Goal: Task Accomplishment & Management: Manage account settings

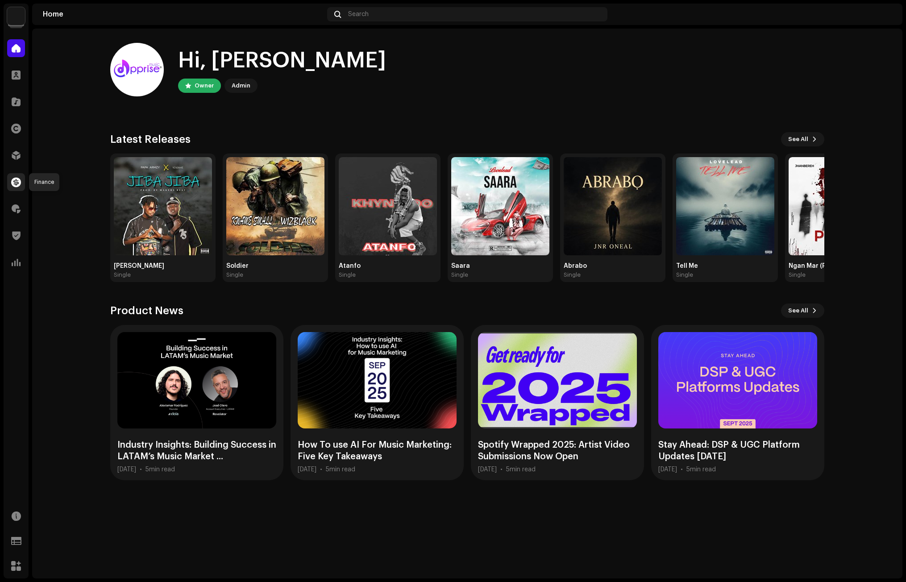
click at [15, 181] on span at bounding box center [16, 182] width 10 height 7
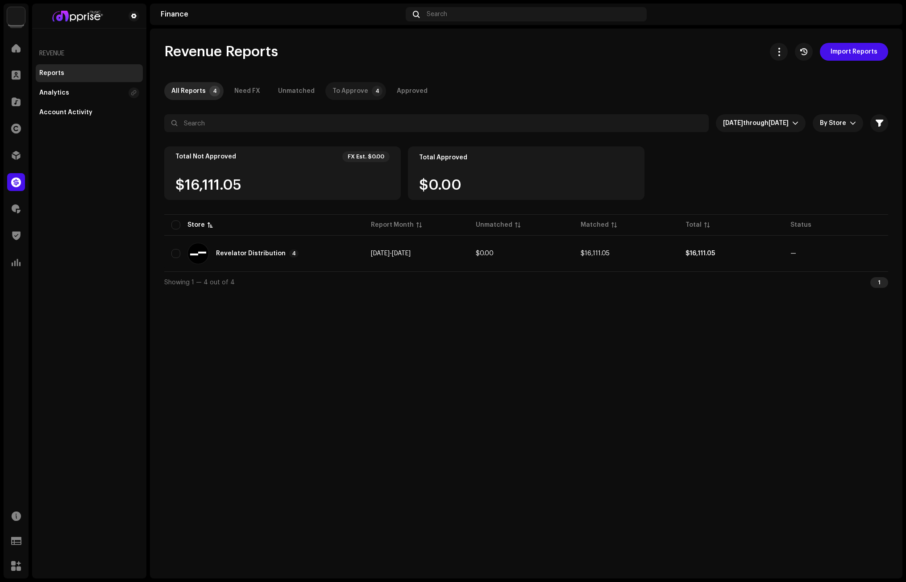
click at [354, 91] on div "To Approve" at bounding box center [351, 91] width 36 height 18
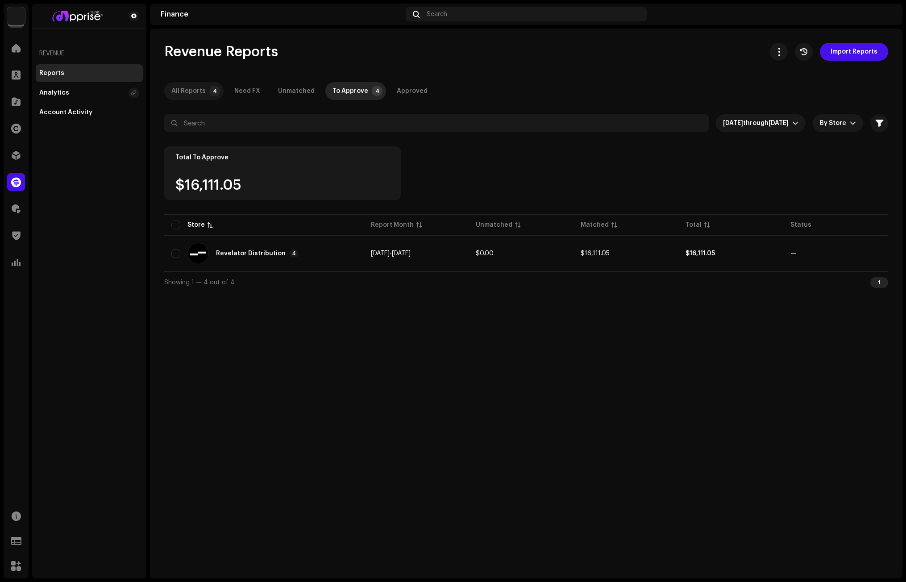
click at [202, 86] on div "All Reports" at bounding box center [188, 91] width 34 height 18
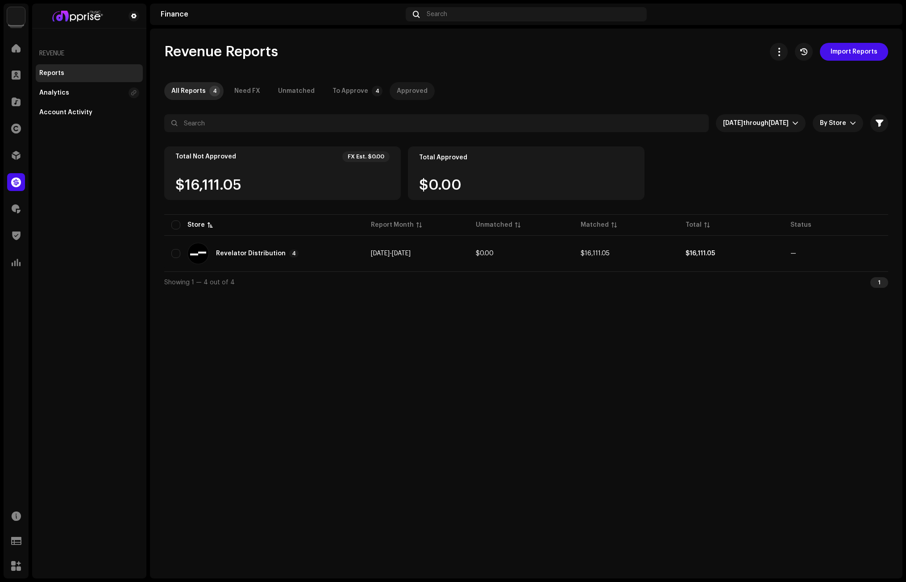
click at [397, 87] on div "Approved" at bounding box center [412, 91] width 31 height 18
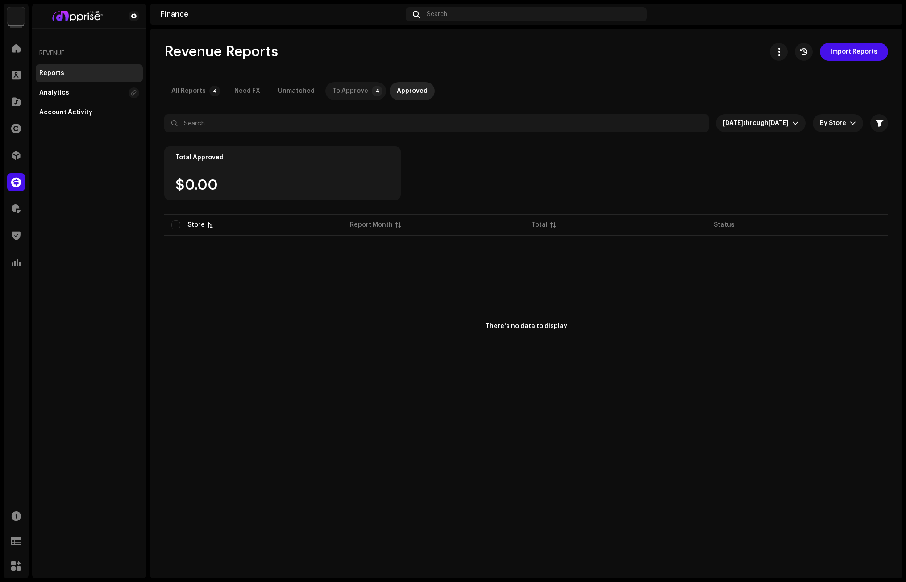
click at [348, 88] on div "To Approve" at bounding box center [351, 91] width 36 height 18
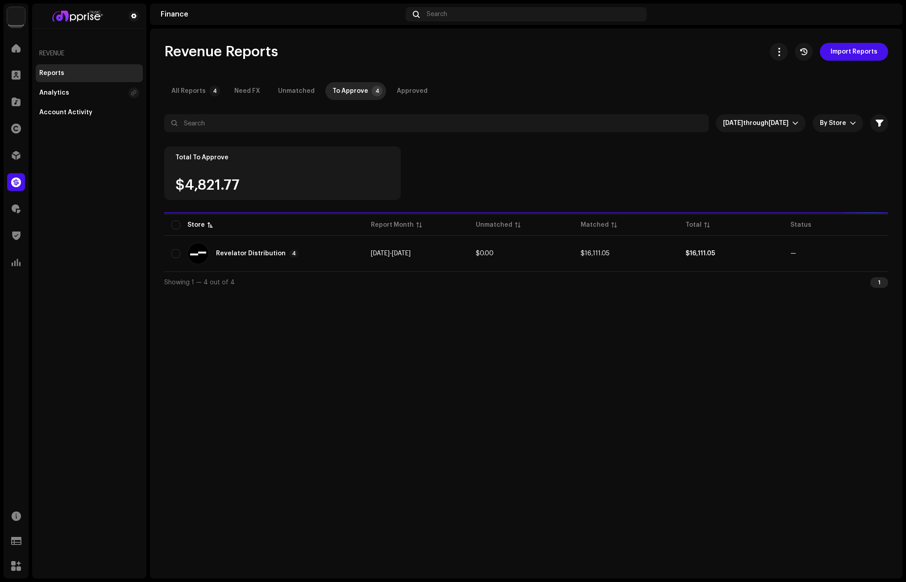
click at [267, 88] on div "All Reports 4 Need FX Unmatched To Approve 4 Approved" at bounding box center [526, 91] width 724 height 18
click at [243, 89] on div "Need FX" at bounding box center [247, 91] width 26 height 18
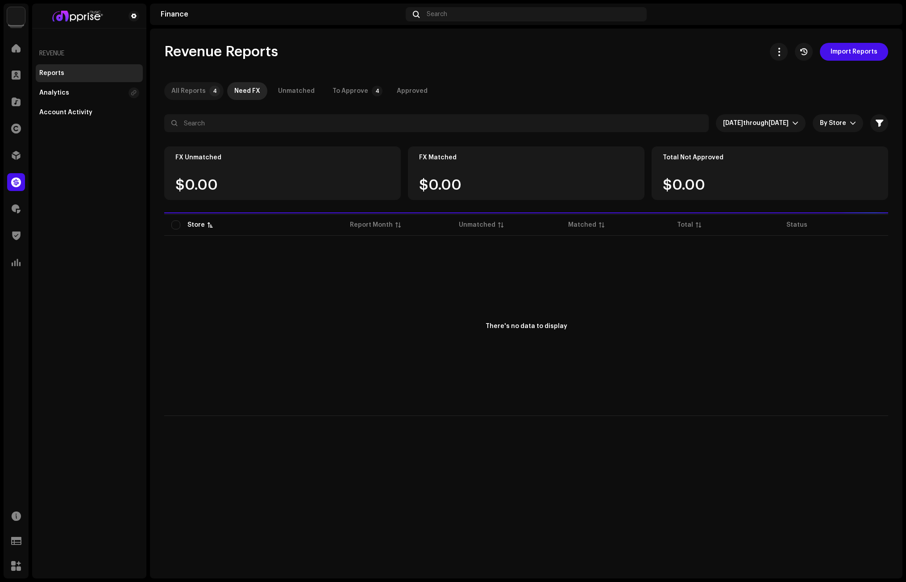
click at [200, 87] on div "All Reports" at bounding box center [188, 91] width 34 height 18
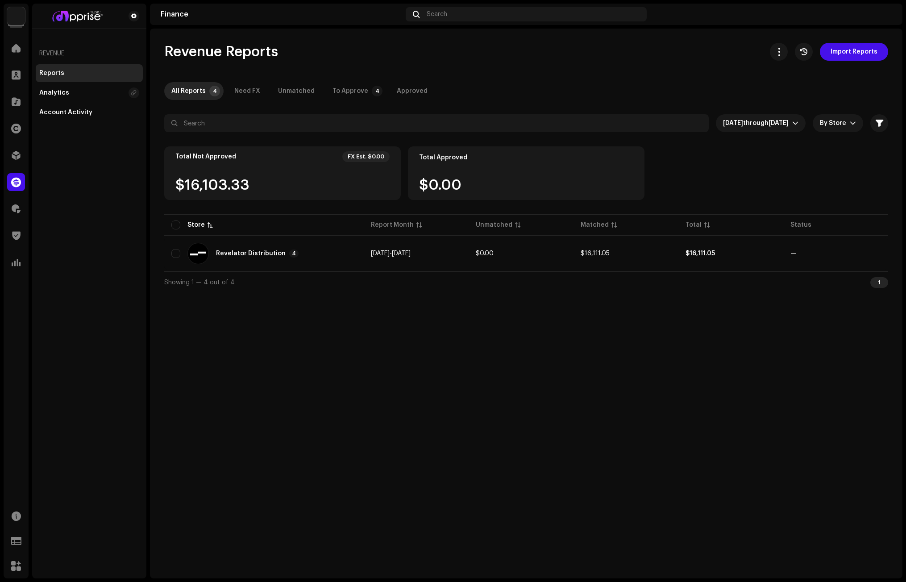
click at [532, 77] on div "Revenue Reports Import Reports All Reports 4 Need FX Unmatched To Approve 4 App…" at bounding box center [526, 168] width 753 height 250
click at [19, 54] on div at bounding box center [16, 48] width 18 height 18
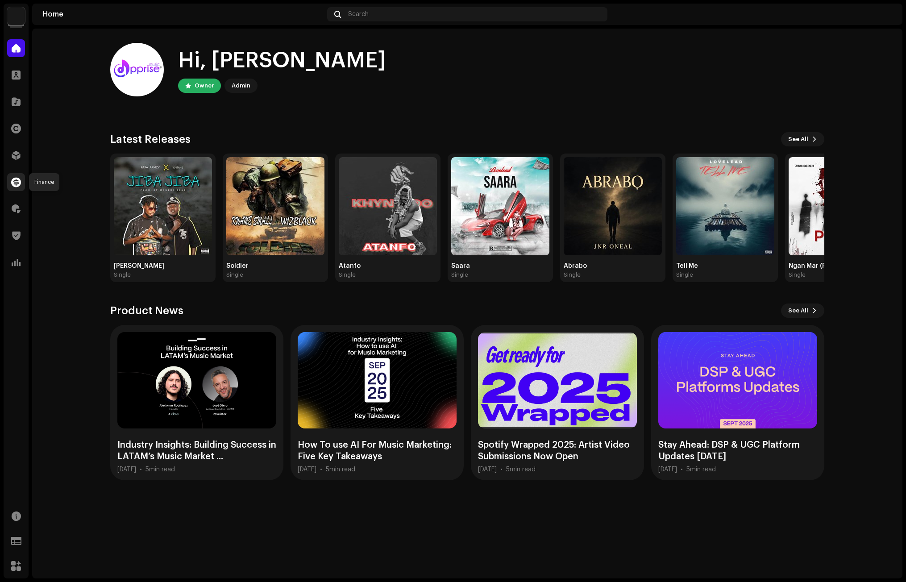
click at [12, 180] on span at bounding box center [16, 182] width 10 height 7
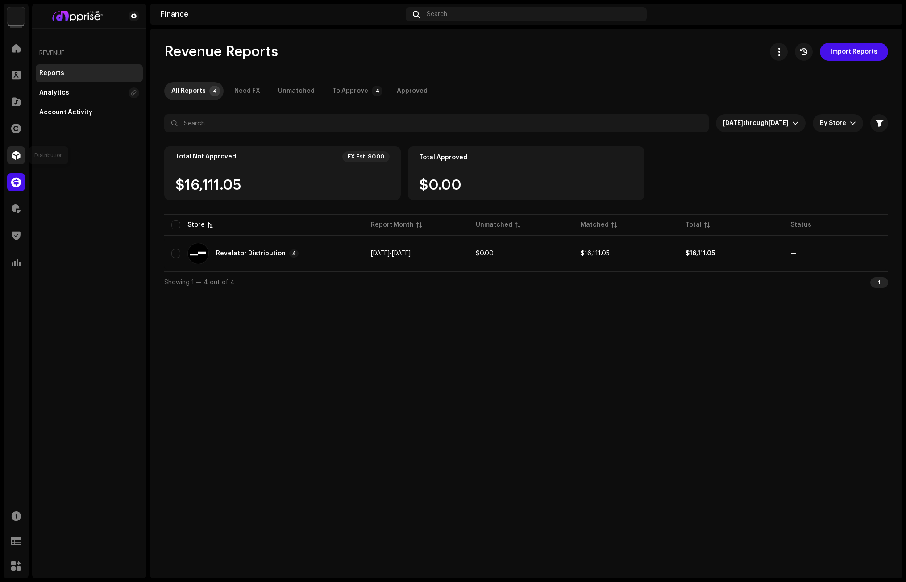
click at [13, 157] on span at bounding box center [16, 155] width 9 height 7
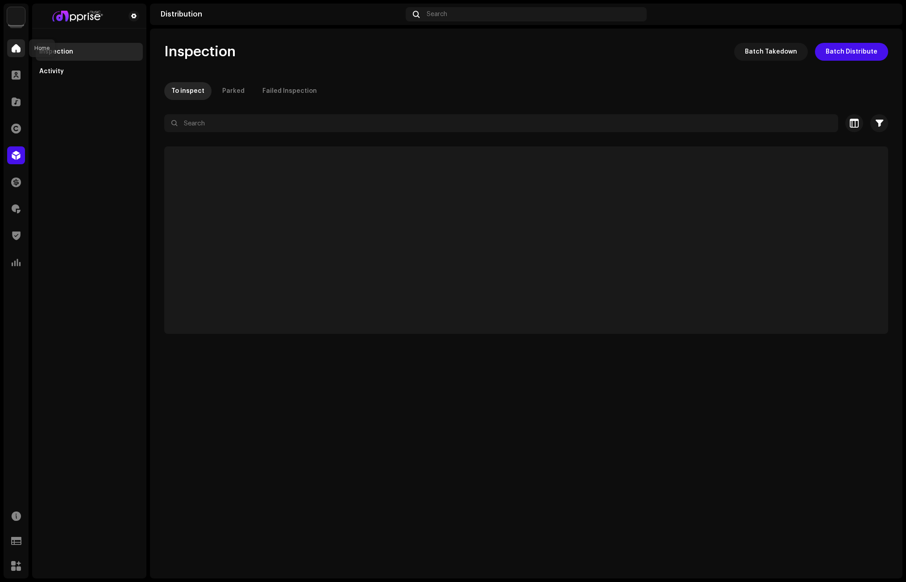
click at [14, 50] on span at bounding box center [16, 48] width 9 height 7
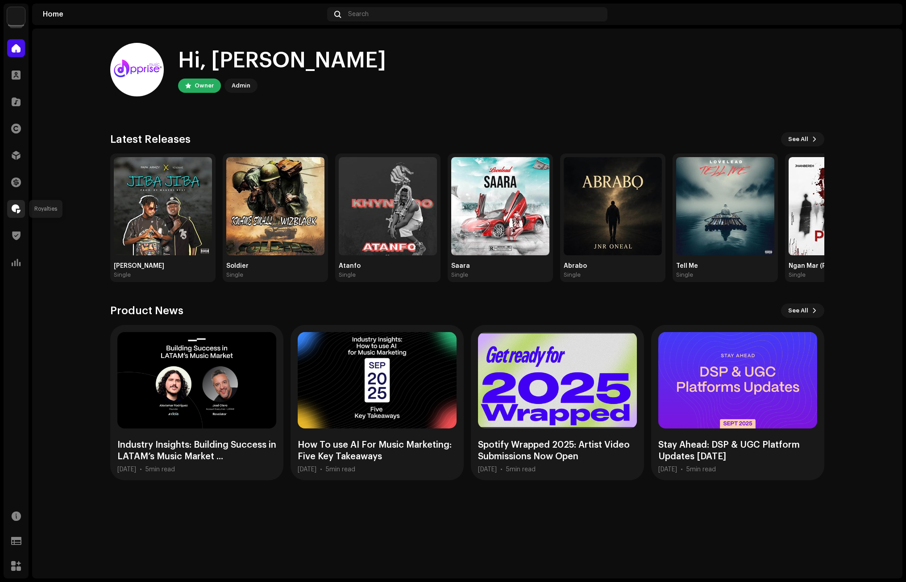
click at [20, 204] on div at bounding box center [16, 209] width 18 height 18
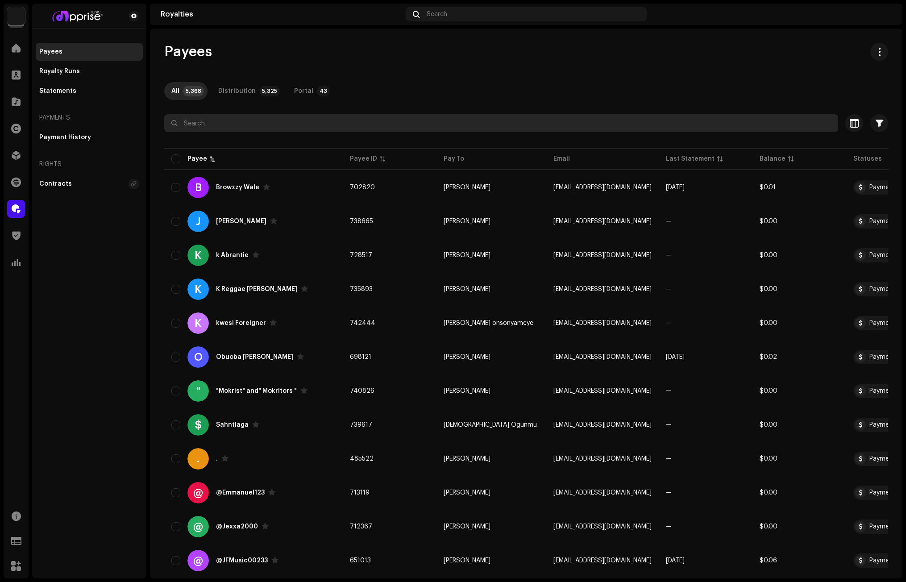
click at [262, 126] on input "text" at bounding box center [501, 123] width 674 height 18
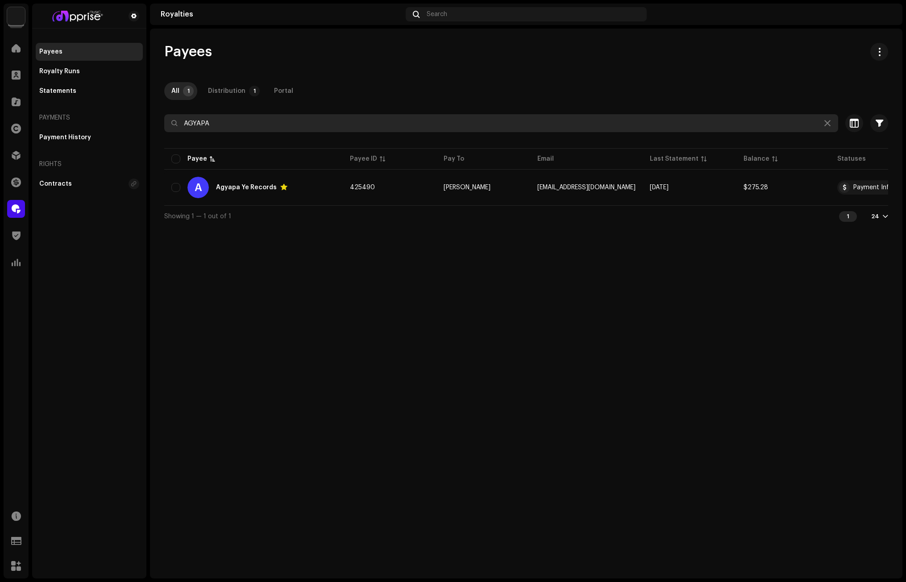
drag, startPoint x: 223, startPoint y: 125, endPoint x: 154, endPoint y: 125, distance: 69.7
click at [154, 125] on div "Payees All 1 Distribution 1 Portal AGYAPA Selected 0 Select all 1 Options Filte…" at bounding box center [526, 135] width 753 height 184
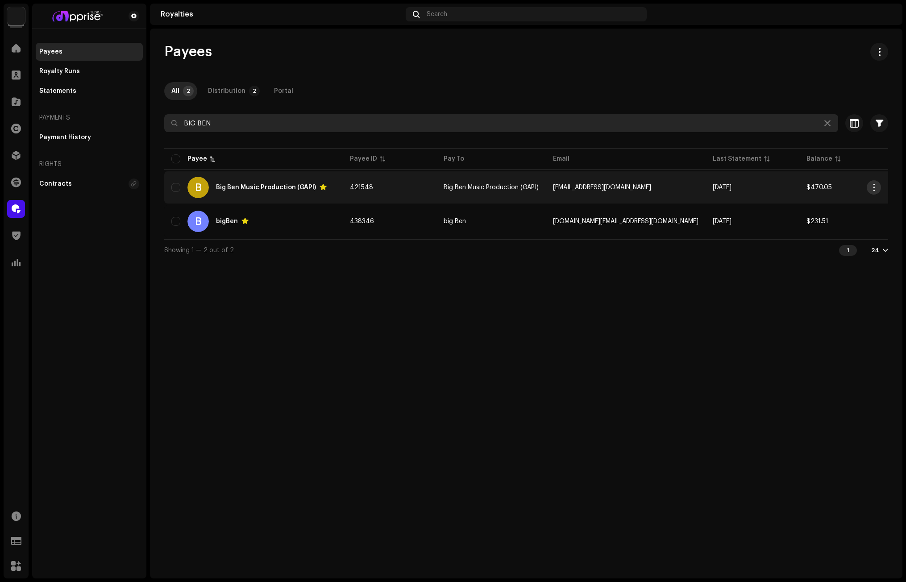
type input "BIG BEN"
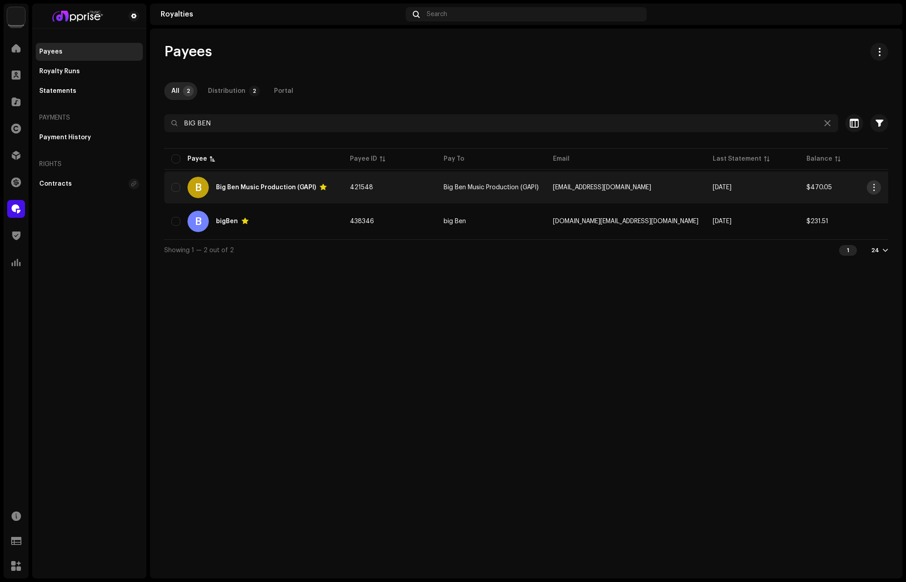
click at [874, 185] on span "button" at bounding box center [874, 187] width 7 height 7
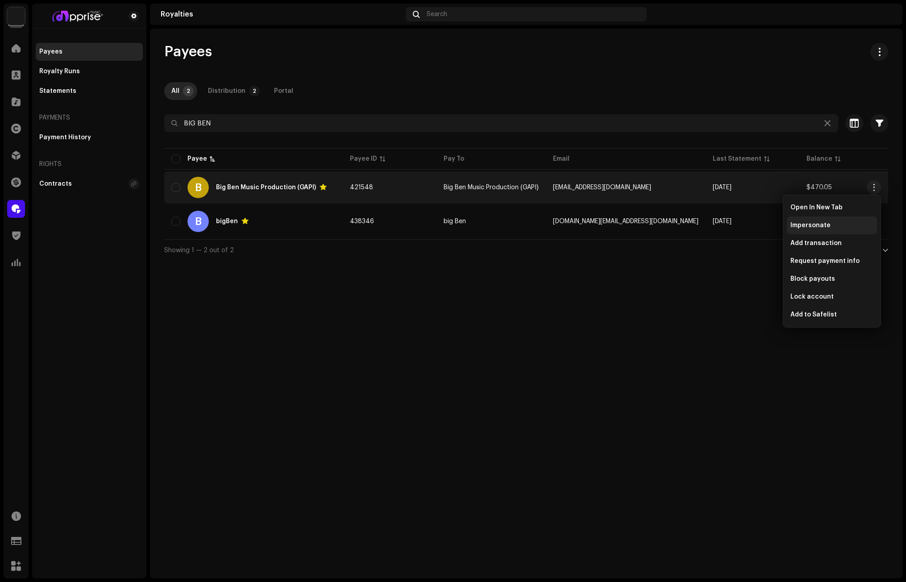
click at [817, 222] on span "Impersonate" at bounding box center [811, 225] width 40 height 7
